Goal: Use online tool/utility: Utilize a website feature to perform a specific function

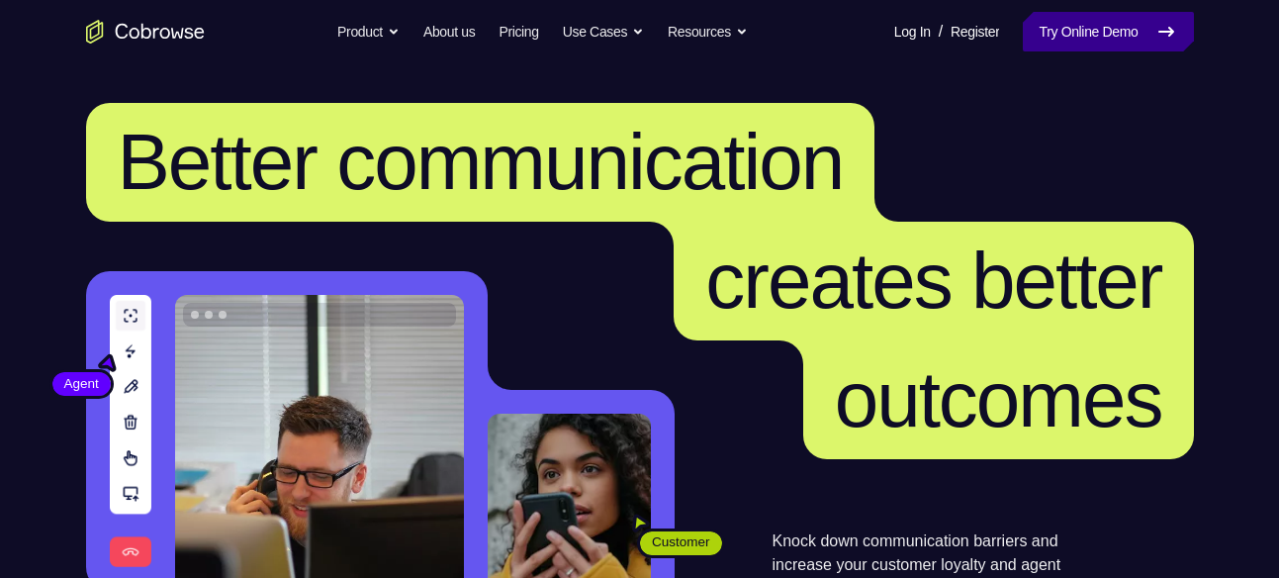
click at [1036, 47] on link "Try Online Demo" at bounding box center [1108, 32] width 170 height 40
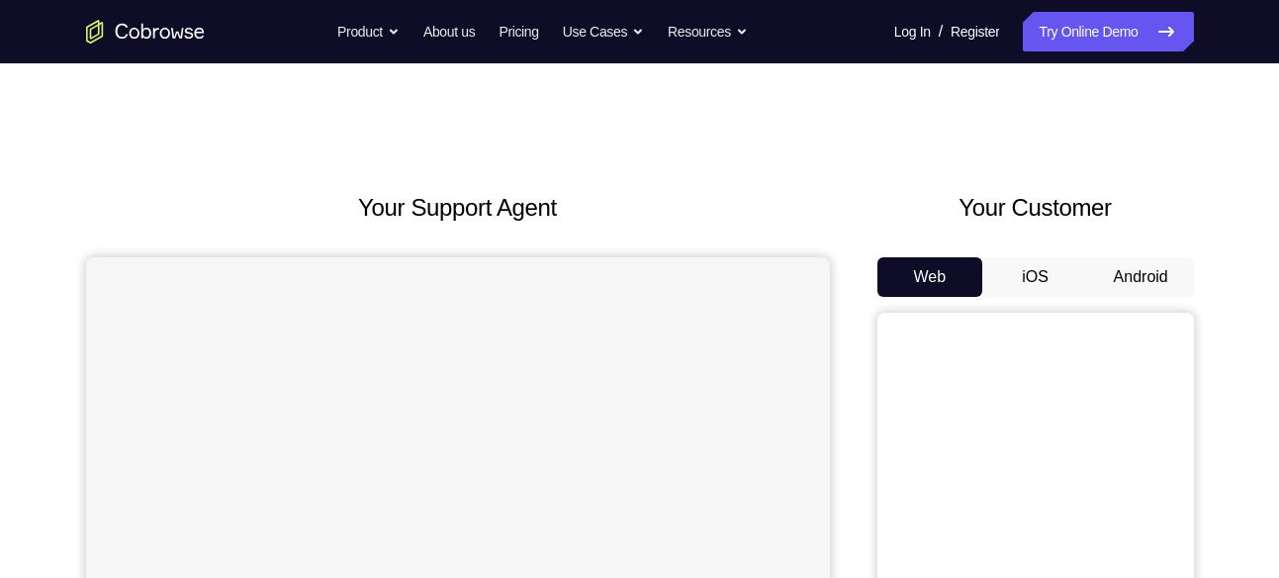
click at [1100, 285] on button "Android" at bounding box center [1141, 277] width 106 height 40
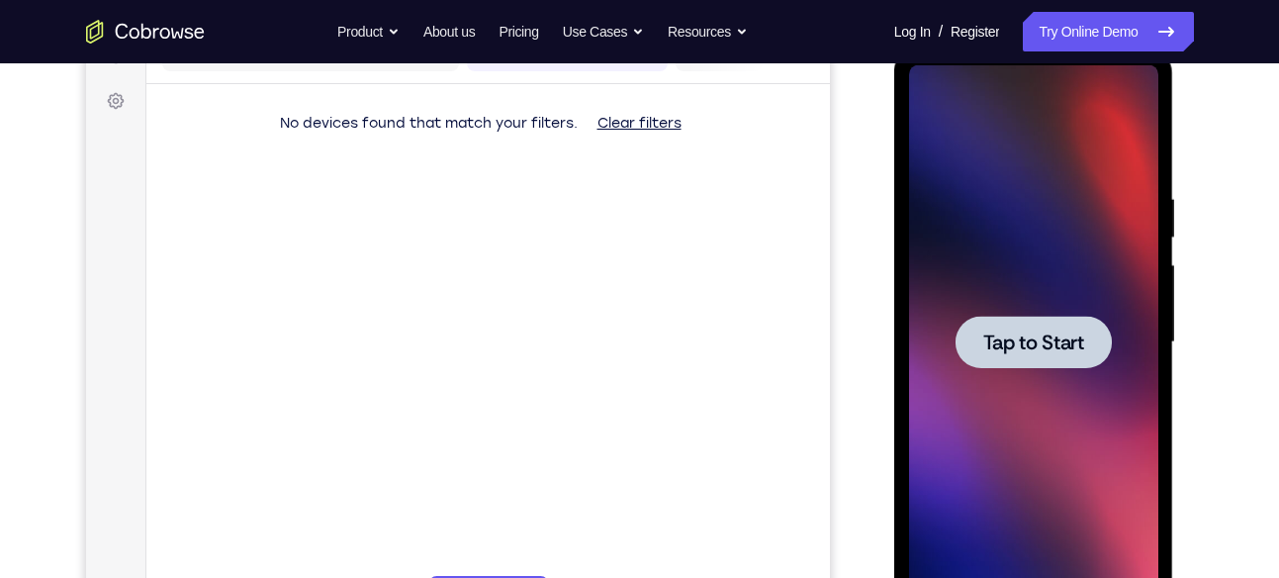
click at [1017, 357] on div at bounding box center [1034, 342] width 156 height 52
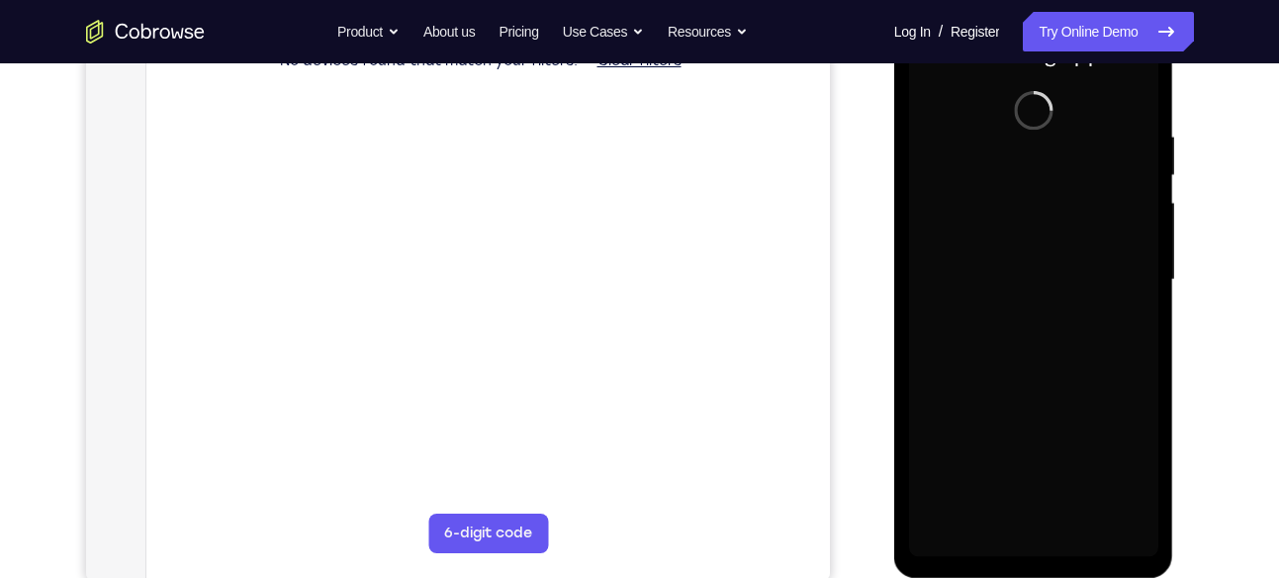
scroll to position [333, 0]
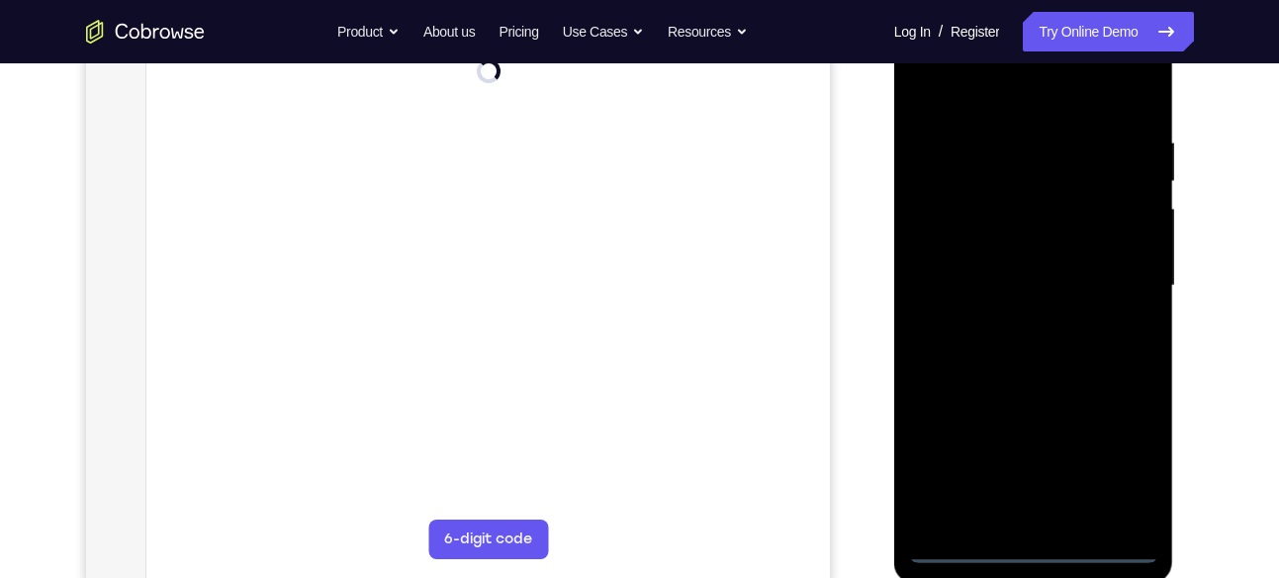
click at [1037, 543] on div at bounding box center [1033, 286] width 249 height 554
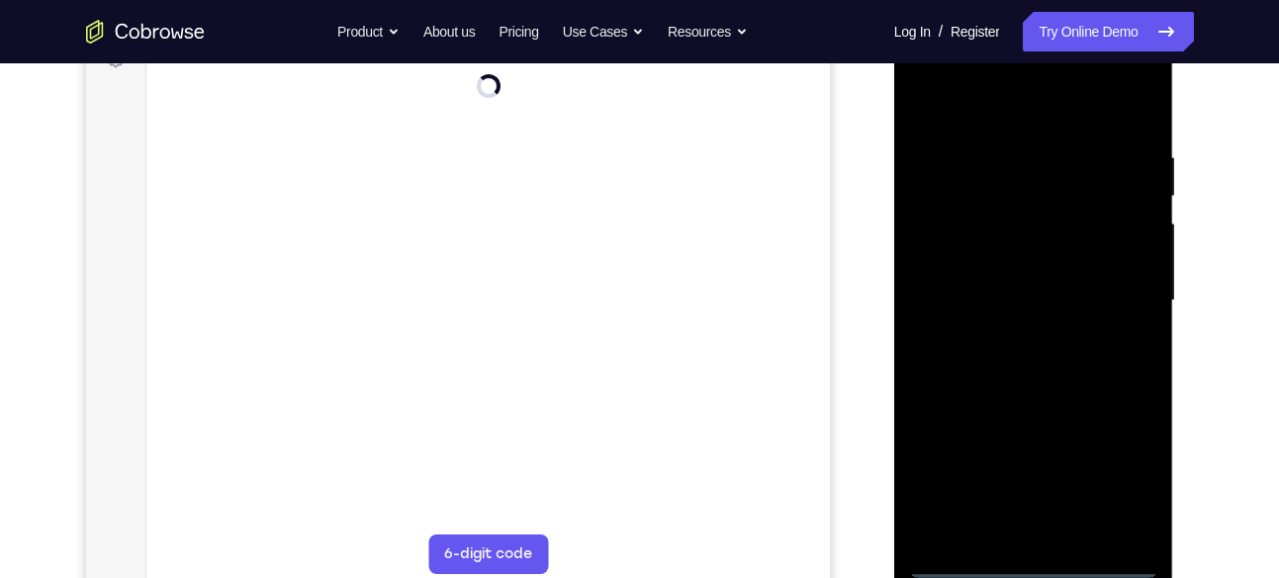
scroll to position [318, 0]
click at [1036, 564] on div at bounding box center [1033, 302] width 249 height 554
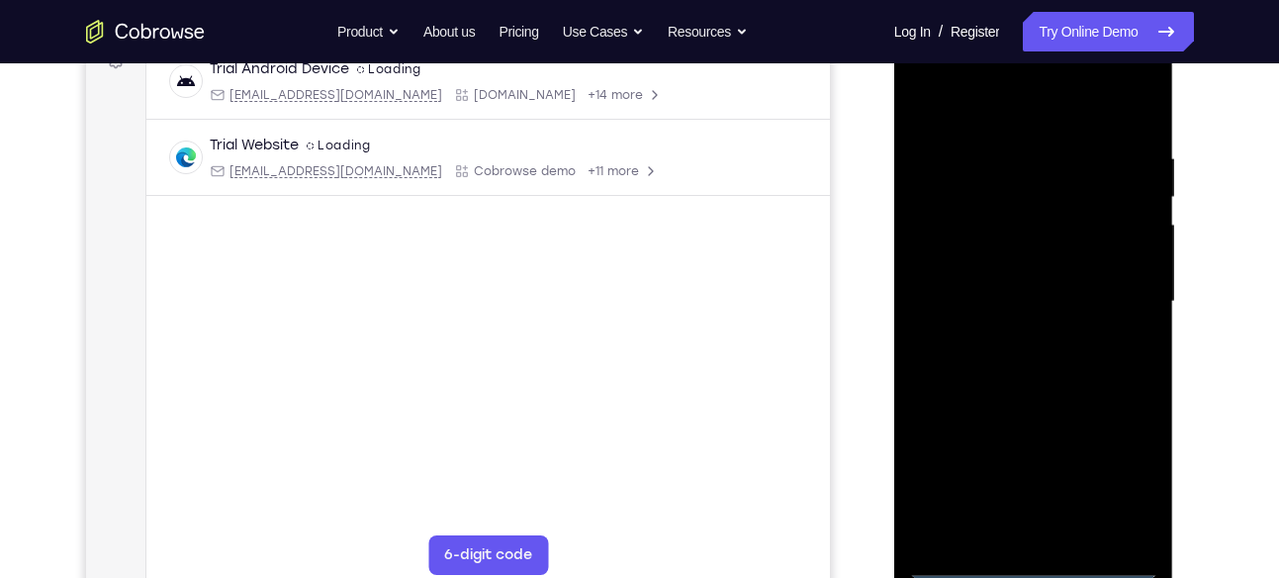
click at [1110, 463] on div at bounding box center [1033, 302] width 249 height 554
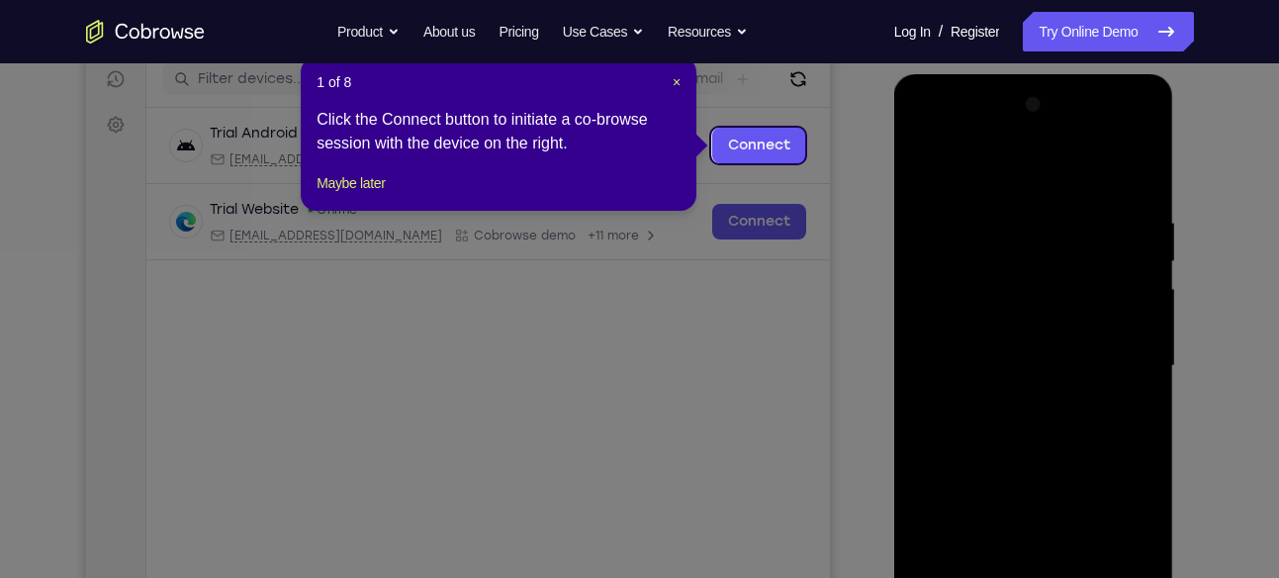
scroll to position [250, 0]
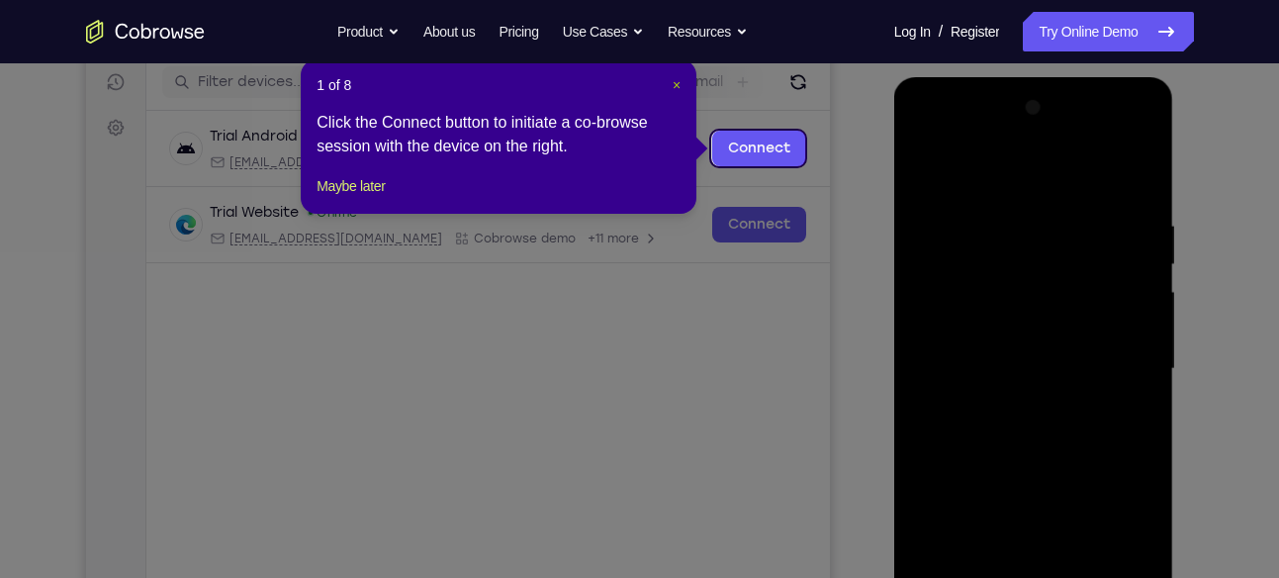
click at [673, 86] on span "×" at bounding box center [677, 85] width 8 height 16
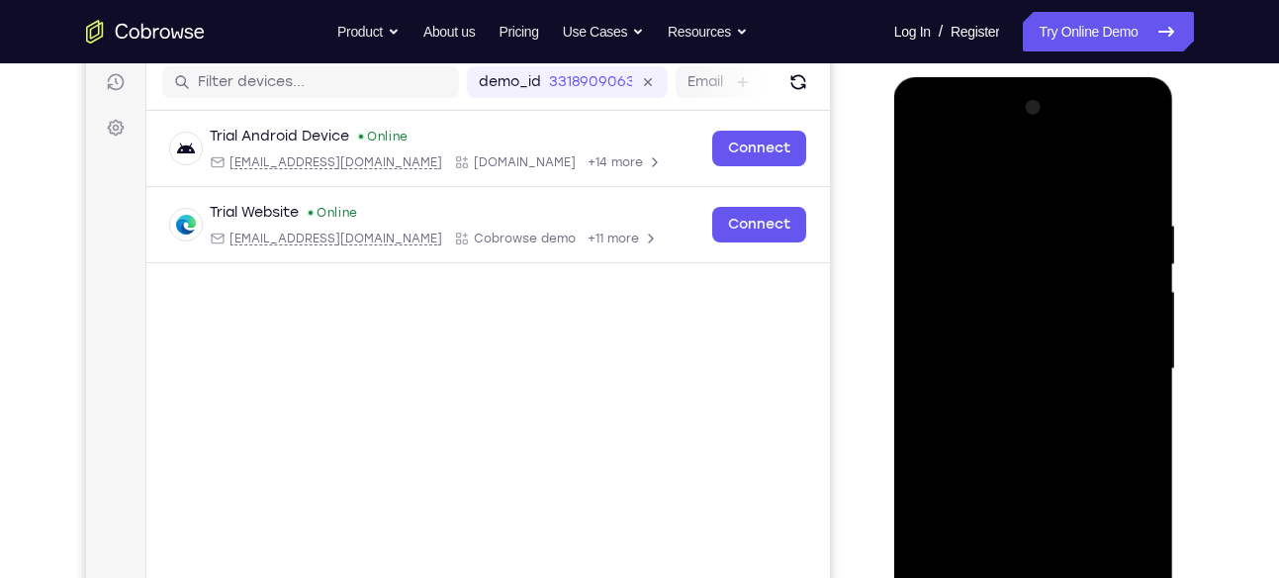
click at [963, 127] on div at bounding box center [1033, 369] width 249 height 554
click at [1124, 359] on div at bounding box center [1033, 369] width 249 height 554
click at [1016, 404] on div at bounding box center [1033, 369] width 249 height 554
click at [1010, 349] on div at bounding box center [1033, 369] width 249 height 554
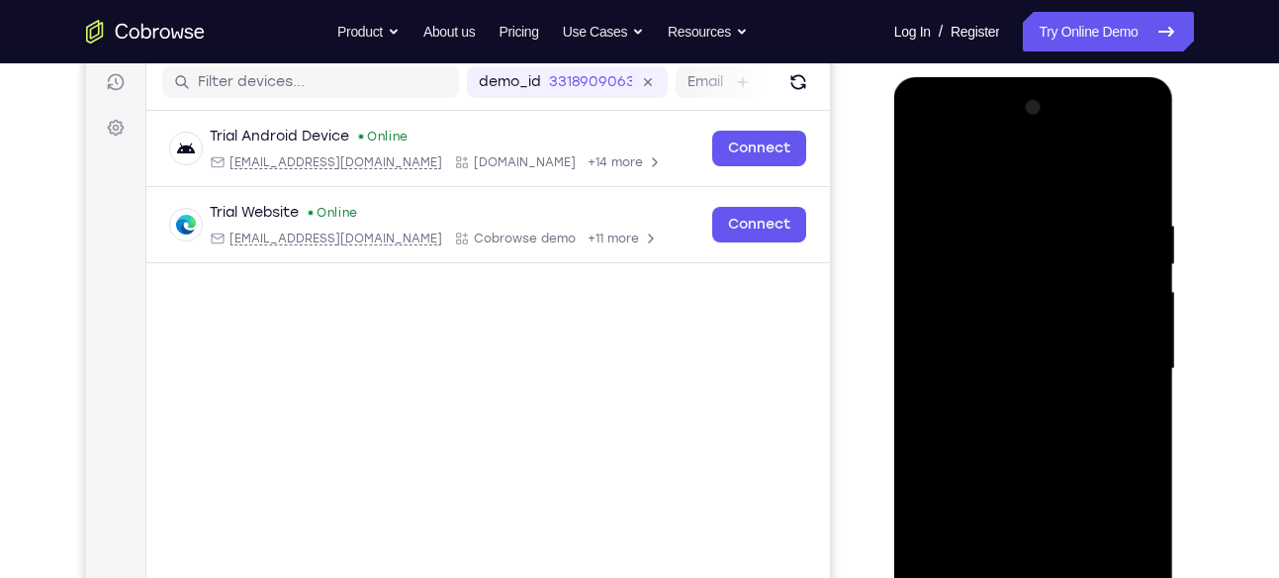
click at [1014, 326] on div at bounding box center [1033, 369] width 249 height 554
click at [1001, 372] on div at bounding box center [1033, 369] width 249 height 554
click at [1055, 437] on div at bounding box center [1033, 369] width 249 height 554
click at [1019, 438] on div at bounding box center [1033, 369] width 249 height 554
click at [1020, 430] on div at bounding box center [1033, 369] width 249 height 554
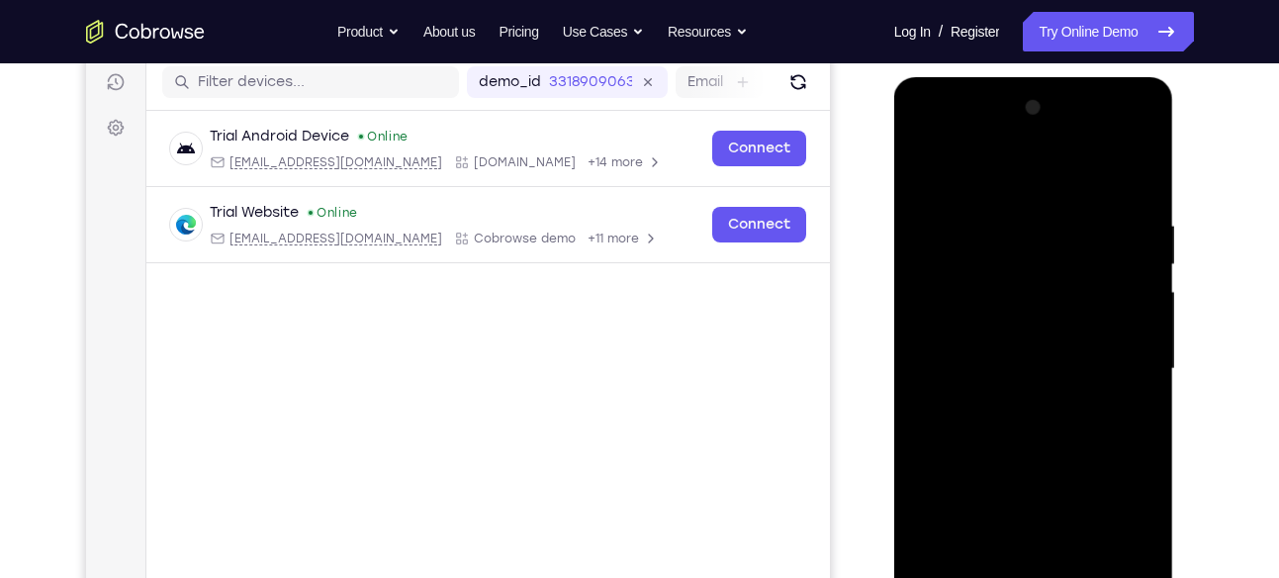
click at [1034, 431] on div at bounding box center [1033, 369] width 249 height 554
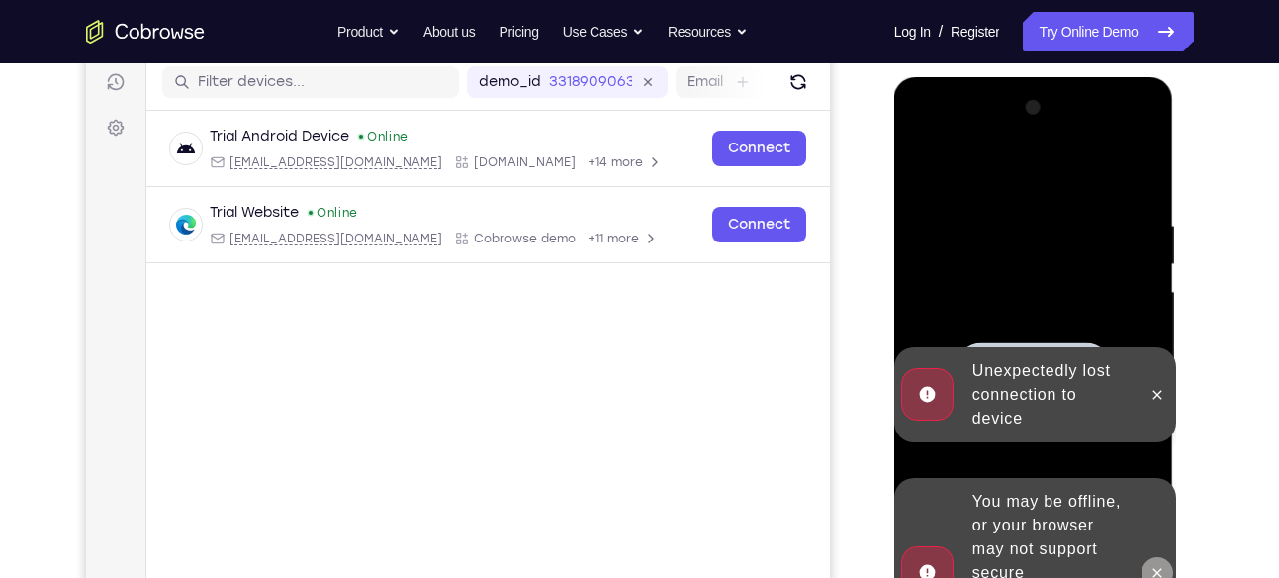
click at [1163, 565] on icon at bounding box center [1158, 573] width 16 height 16
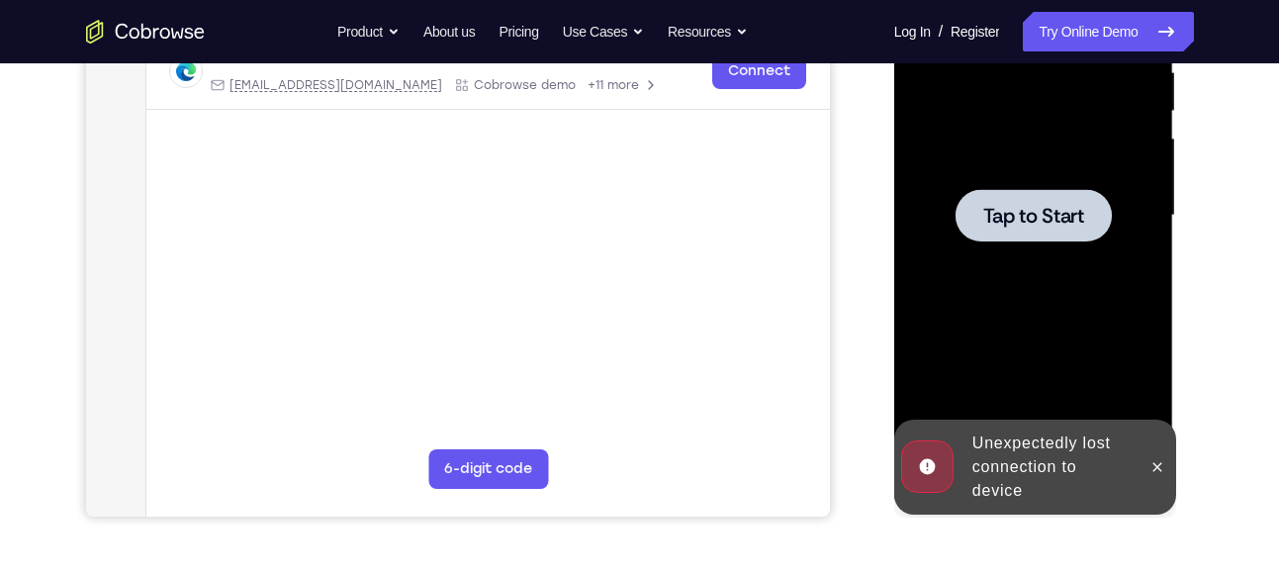
scroll to position [405, 0]
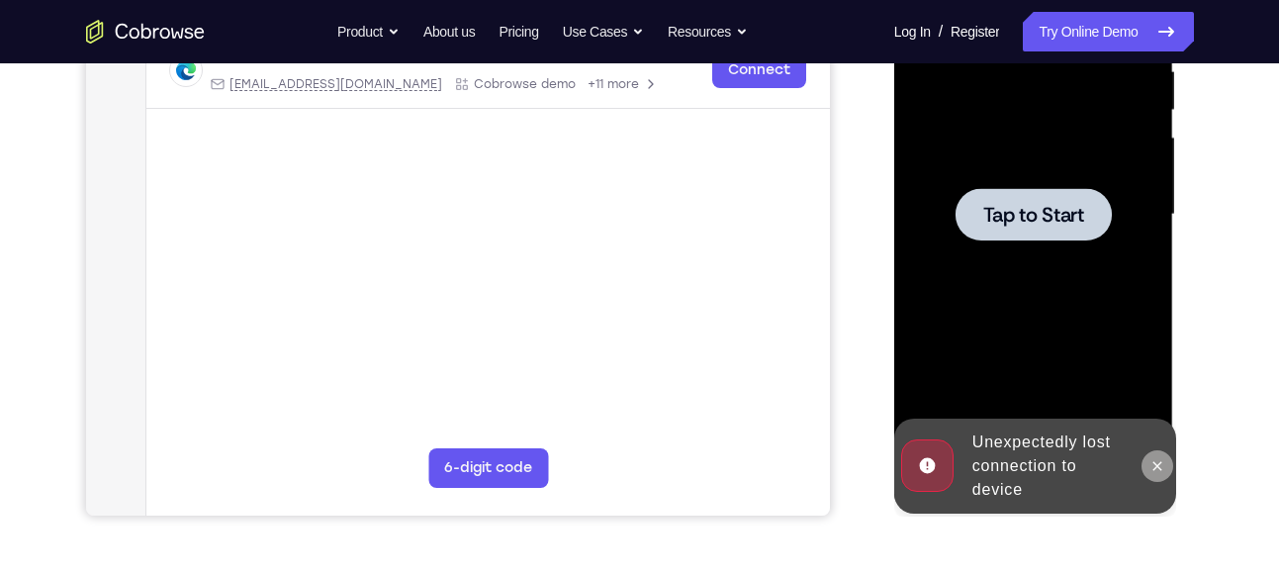
click at [1168, 466] on button at bounding box center [1158, 466] width 32 height 32
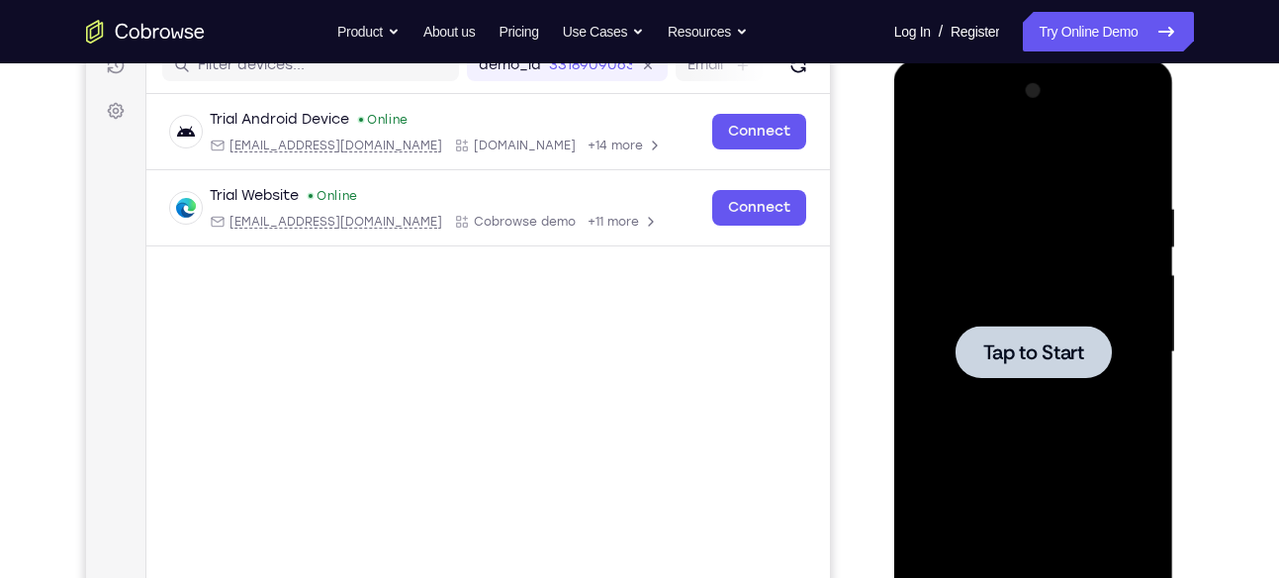
scroll to position [245, 0]
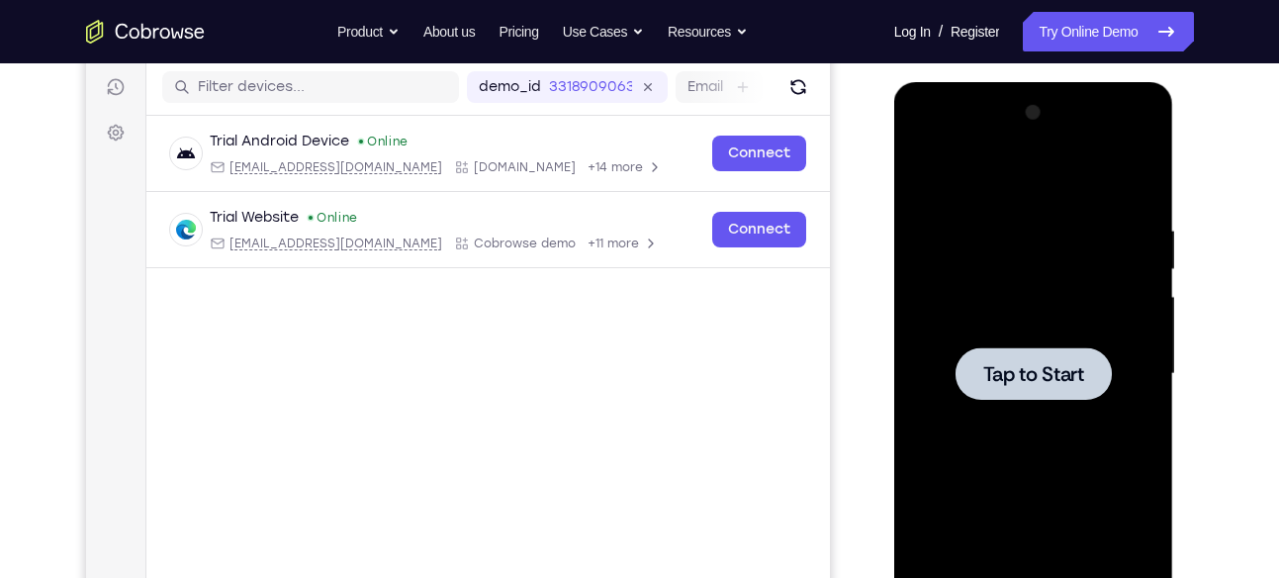
click at [1015, 378] on span "Tap to Start" at bounding box center [1033, 374] width 101 height 20
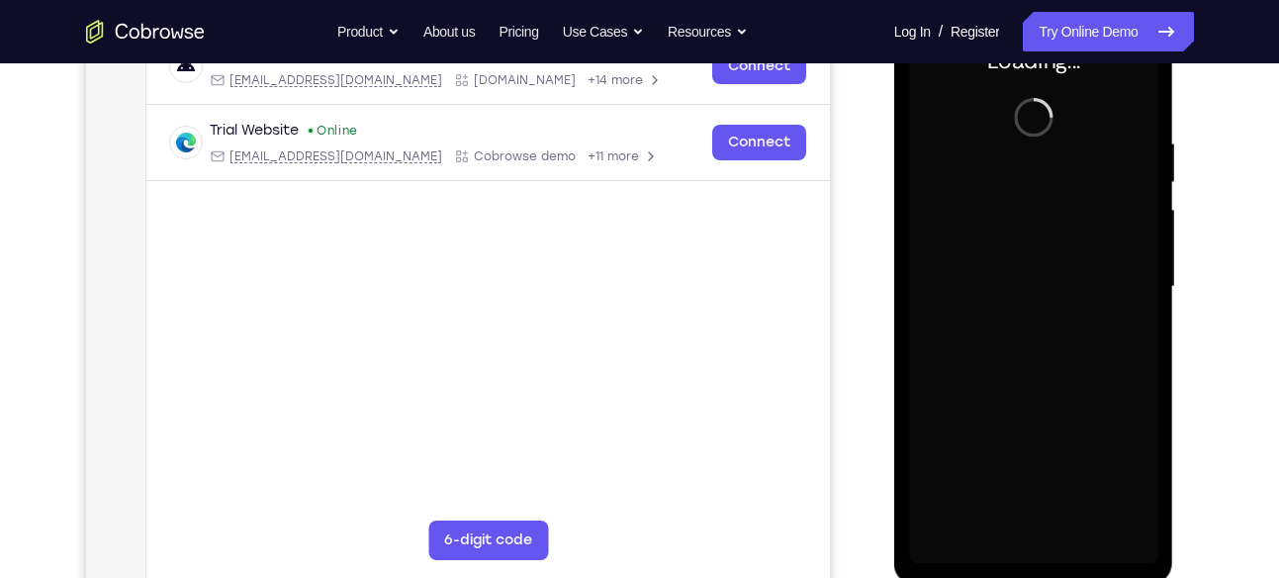
scroll to position [333, 0]
